Goal: Download file/media

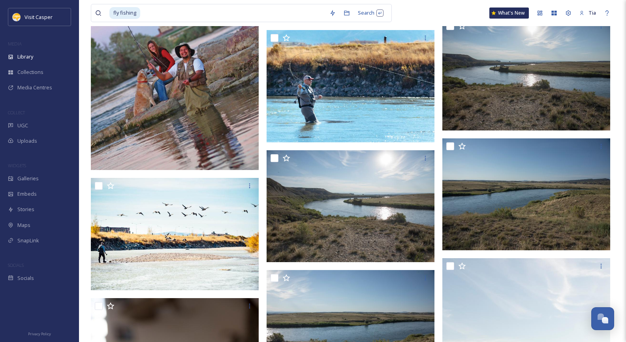
scroll to position [1175, 0]
click at [149, 14] on input at bounding box center [233, 12] width 185 height 17
type input "f"
type input "coffee"
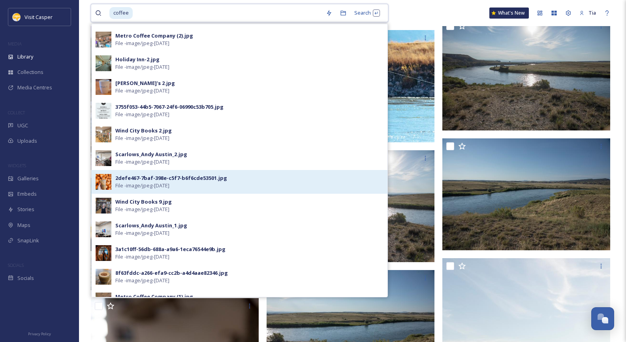
scroll to position [158, 0]
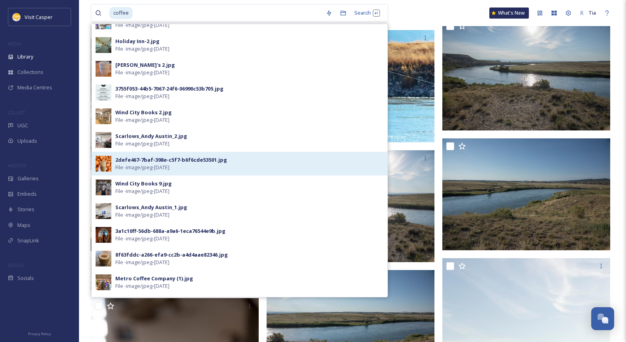
click at [177, 162] on div "2defe467-7baf-398e-c5f7-b6f6cde53501.jpg" at bounding box center [171, 160] width 112 height 8
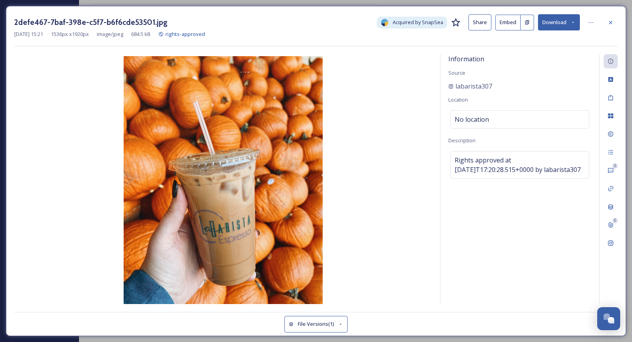
click at [496, 84] on div "labarista307" at bounding box center [520, 85] width 143 height 9
click at [564, 22] on button "Download" at bounding box center [559, 22] width 42 height 16
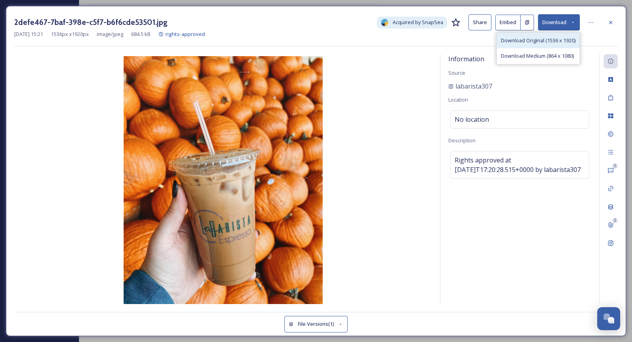
click at [546, 41] on span "Download Original (1536 x 1920)" at bounding box center [538, 41] width 75 height 8
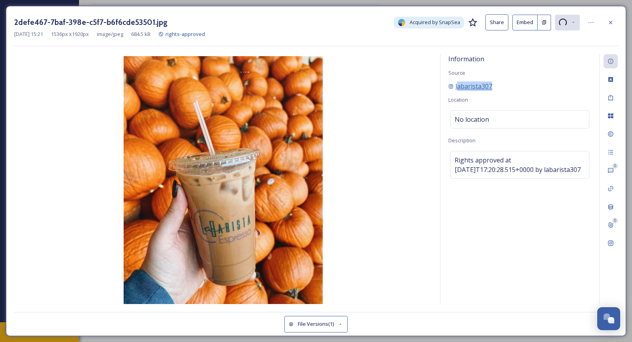
drag, startPoint x: 496, startPoint y: 84, endPoint x: 458, endPoint y: 85, distance: 38.0
click at [458, 85] on div "labarista307" at bounding box center [520, 85] width 143 height 9
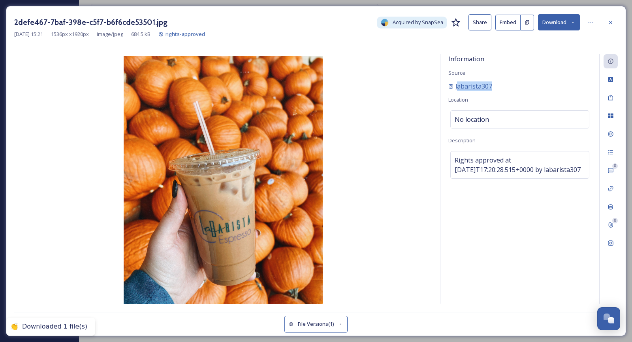
copy span "abarista307"
click at [610, 21] on icon at bounding box center [611, 22] width 6 height 6
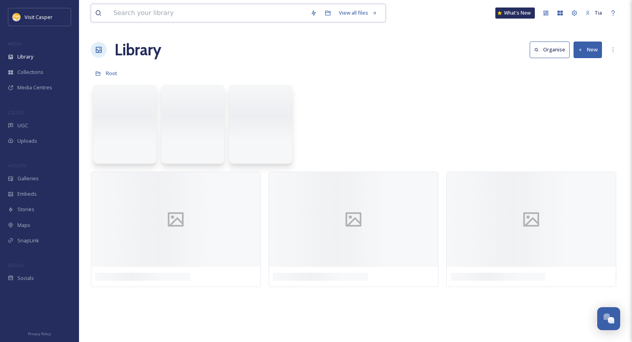
click at [169, 14] on input at bounding box center [207, 12] width 197 height 17
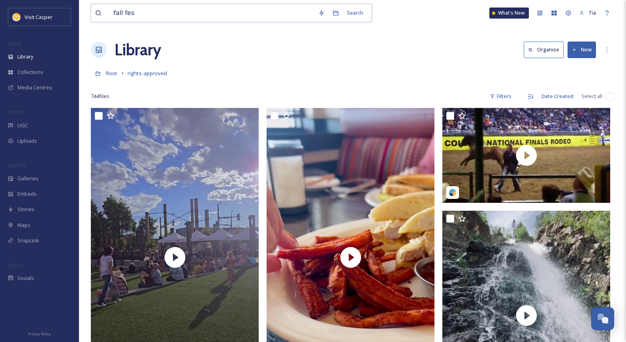
type input "fall fest"
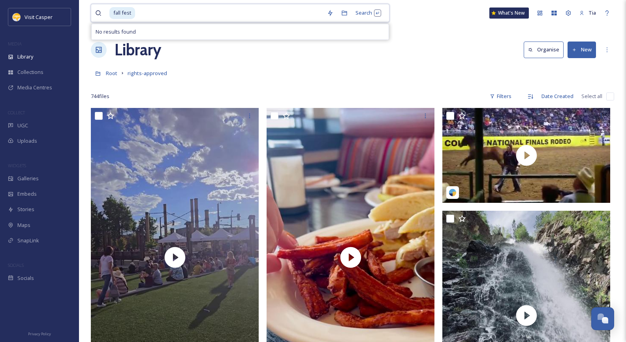
click at [158, 17] on input at bounding box center [229, 12] width 187 height 17
click at [149, 12] on input at bounding box center [229, 12] width 187 height 17
type input "f"
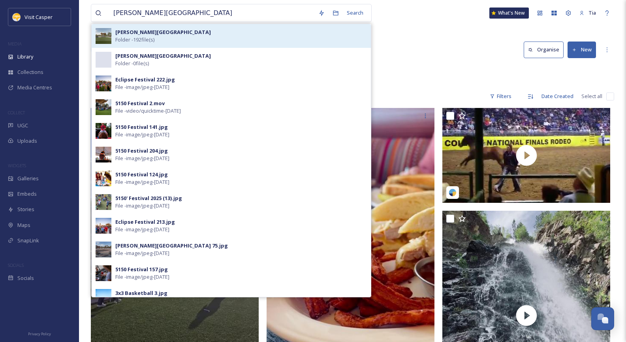
click at [136, 36] on span "Folder - 192 file(s)" at bounding box center [134, 40] width 39 height 8
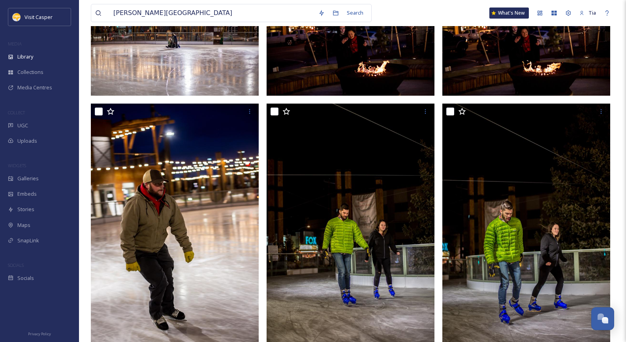
scroll to position [339, 0]
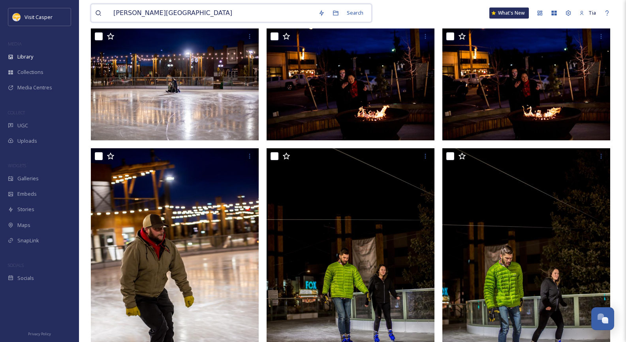
click at [186, 13] on input "[PERSON_NAME][GEOGRAPHIC_DATA]" at bounding box center [211, 12] width 205 height 17
type input "[PERSON_NAME][GEOGRAPHIC_DATA] [PERSON_NAME]"
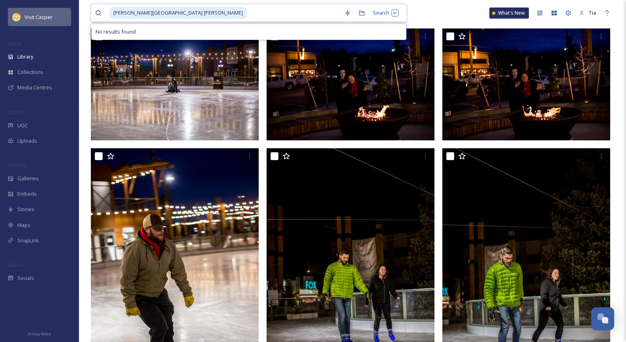
drag, startPoint x: 213, startPoint y: 11, endPoint x: 57, endPoint y: 10, distance: 156.1
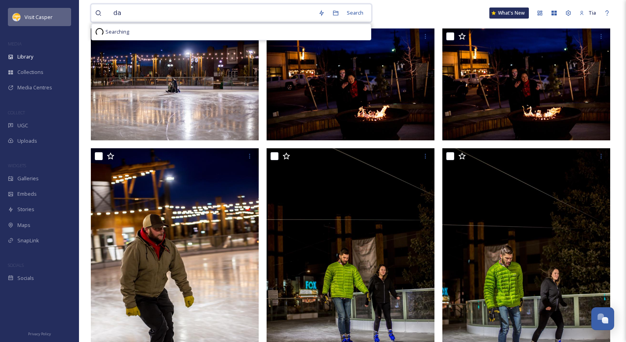
type input "d"
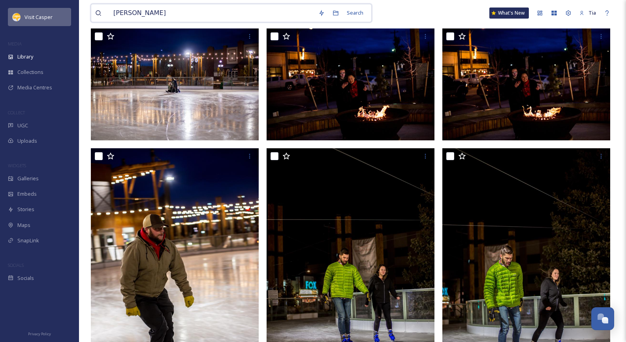
type input "[PERSON_NAME]"
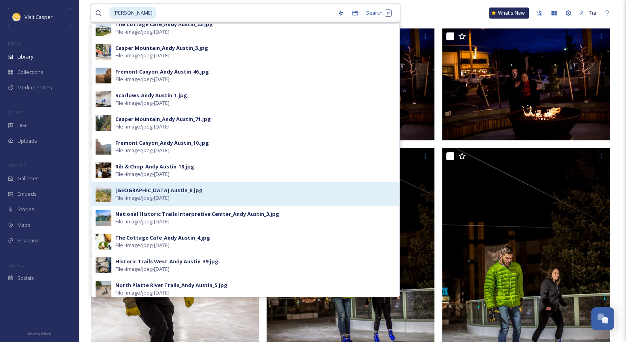
scroll to position [201, 0]
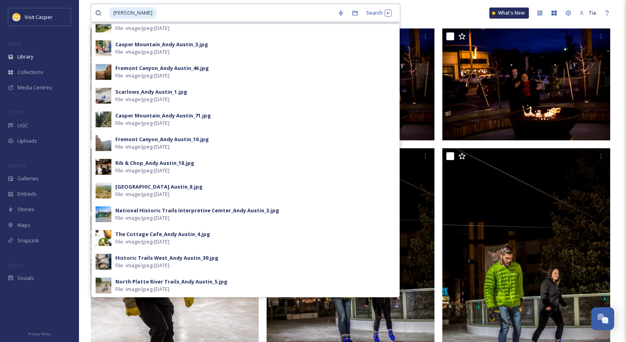
click at [193, 13] on input at bounding box center [245, 12] width 177 height 17
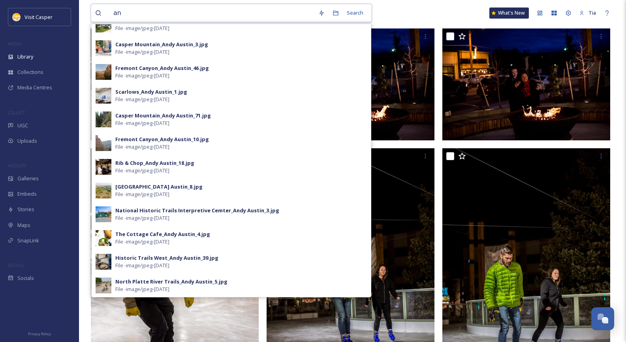
type input "a"
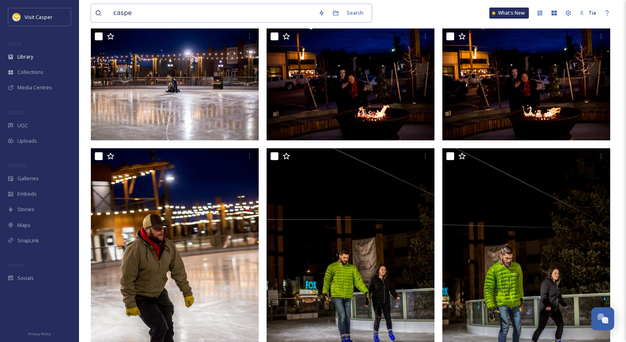
type input "casper"
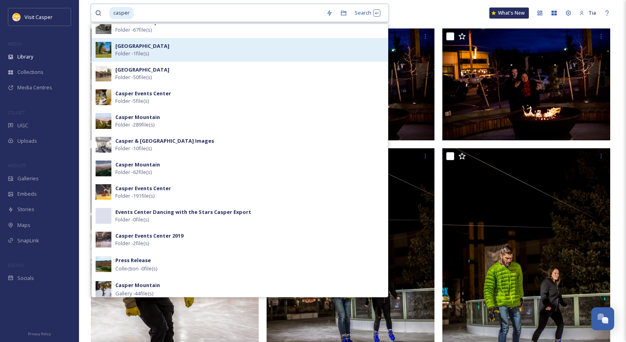
scroll to position [0, 0]
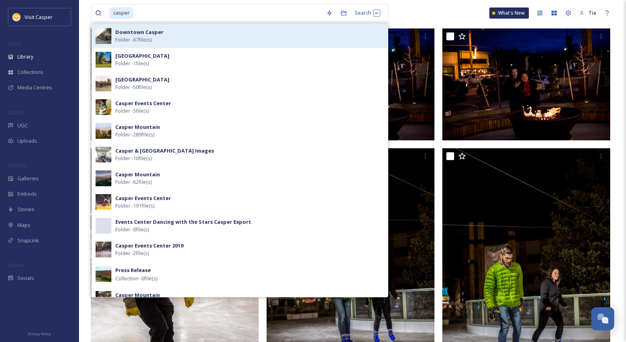
click at [175, 35] on div "Downtown [PERSON_NAME] - 67 file(s)" at bounding box center [249, 35] width 269 height 15
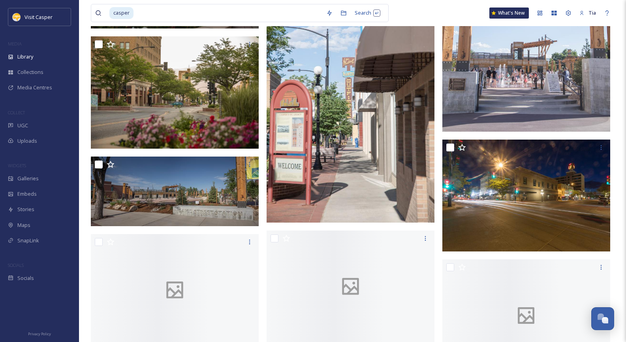
scroll to position [2055, 0]
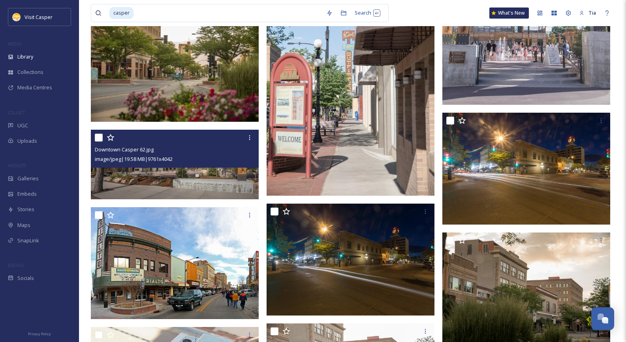
click at [226, 156] on div "image/jpeg | 19.58 MB | 9761 x 4042" at bounding box center [176, 158] width 162 height 9
click at [230, 142] on div at bounding box center [176, 137] width 162 height 14
click at [247, 138] on icon at bounding box center [250, 137] width 6 height 6
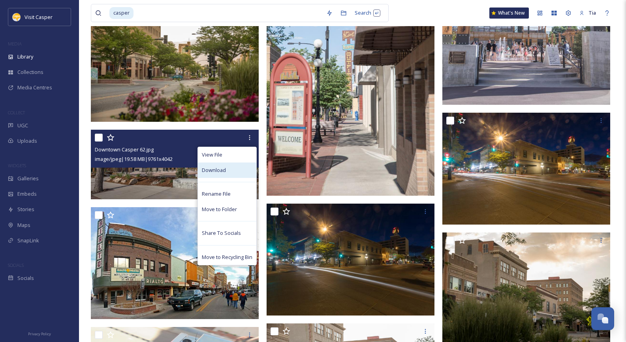
click at [232, 168] on div "Download" at bounding box center [227, 169] width 58 height 15
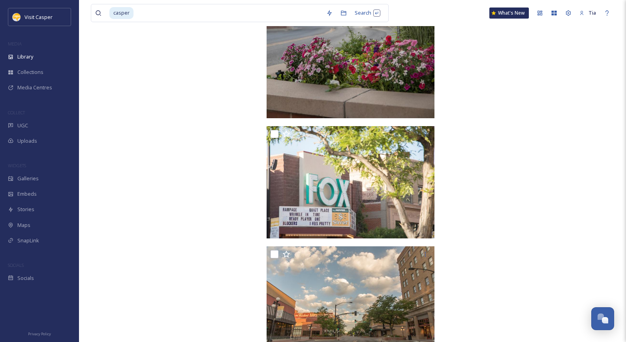
scroll to position [3257, 0]
